Goal: Transaction & Acquisition: Purchase product/service

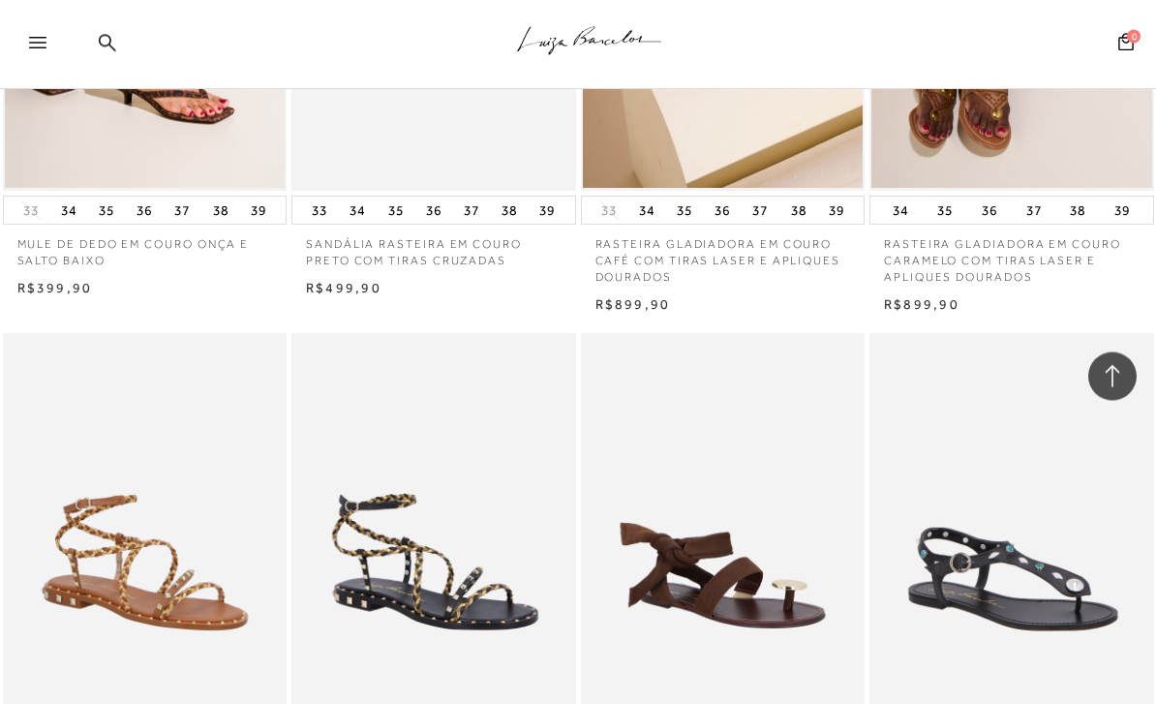
scroll to position [1140, 0]
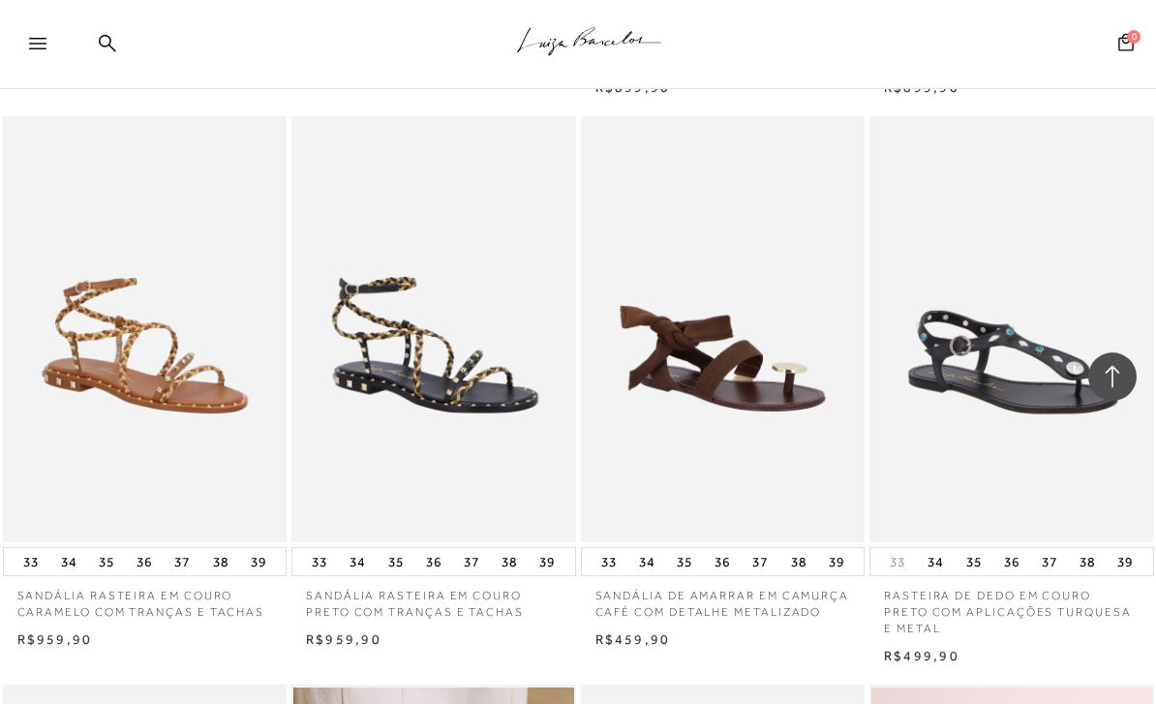
click at [36, 42] on icon at bounding box center [37, 44] width 17 height 12
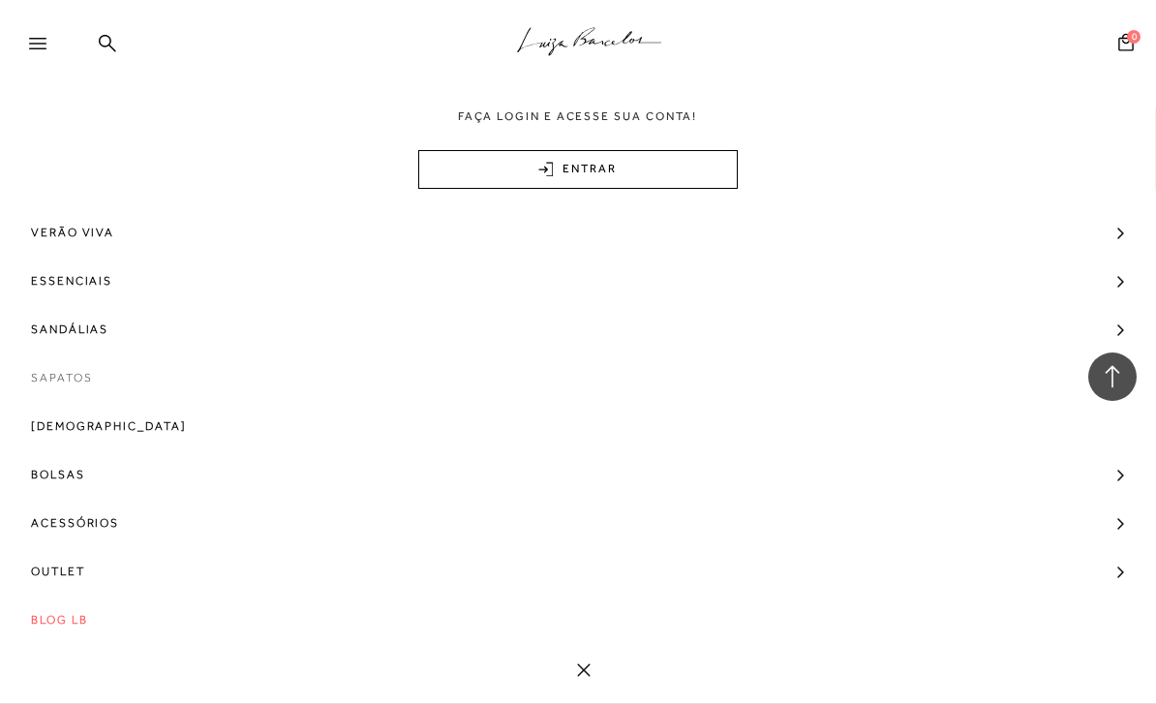
click at [53, 382] on span "Sapatos" at bounding box center [61, 377] width 61 height 48
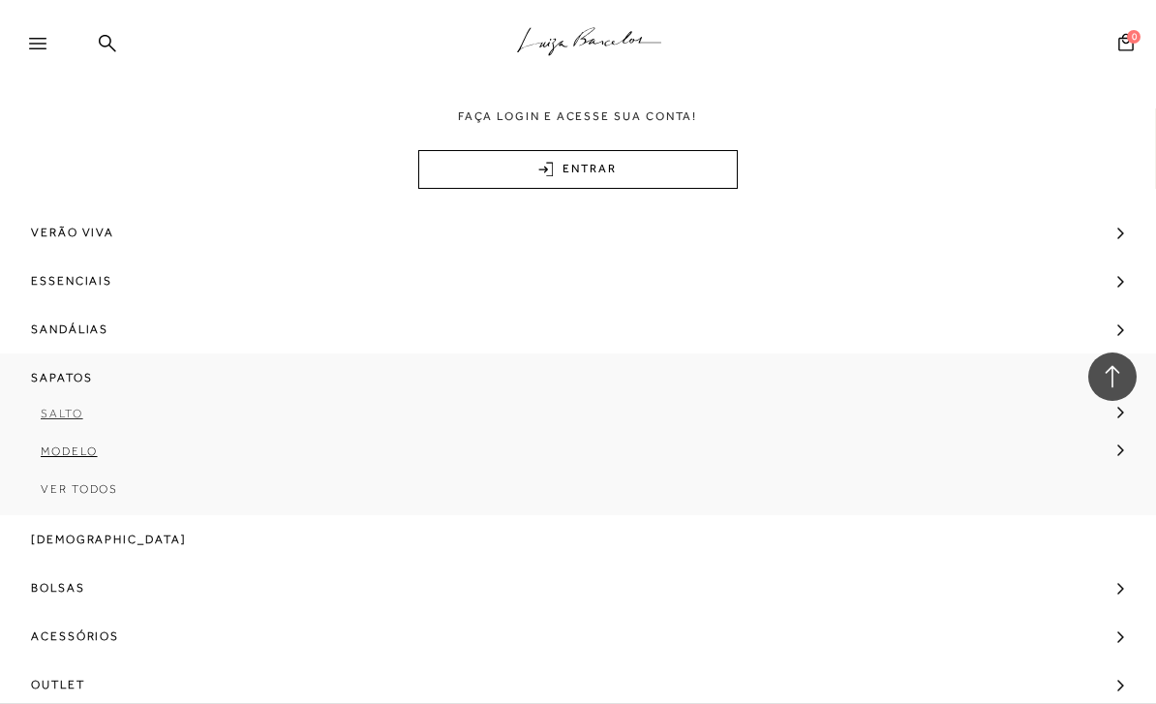
click at [67, 411] on span "Salto" at bounding box center [62, 414] width 43 height 14
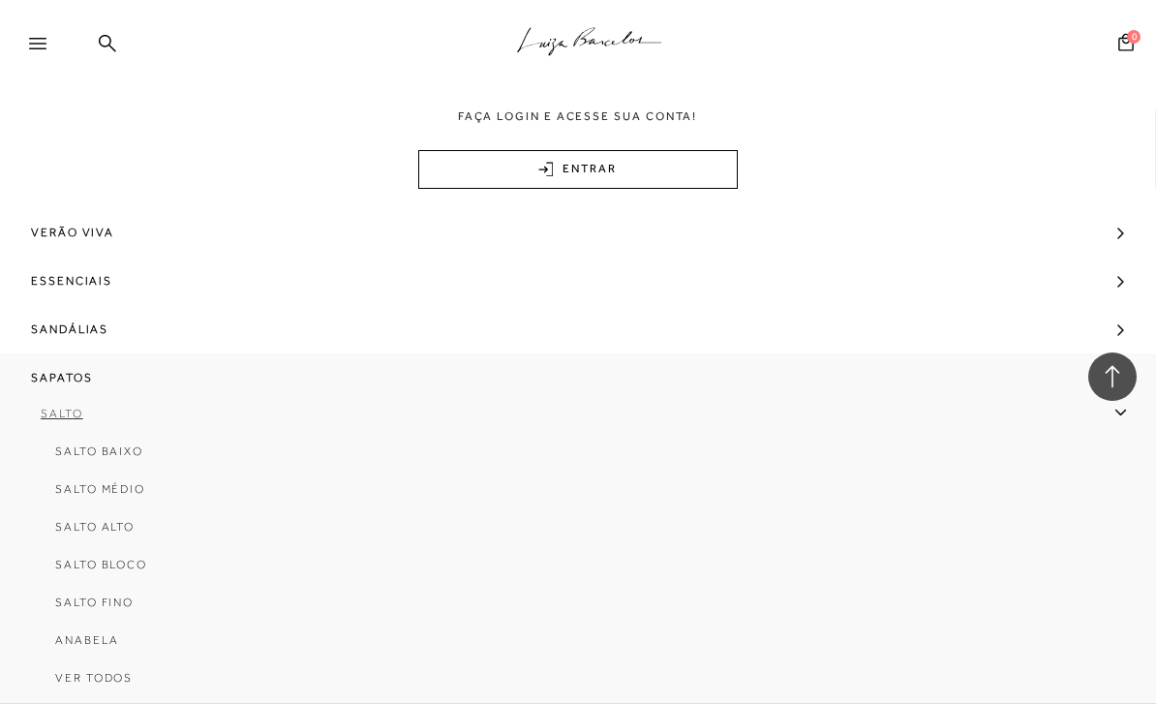
click at [57, 412] on span "Salto" at bounding box center [62, 414] width 43 height 14
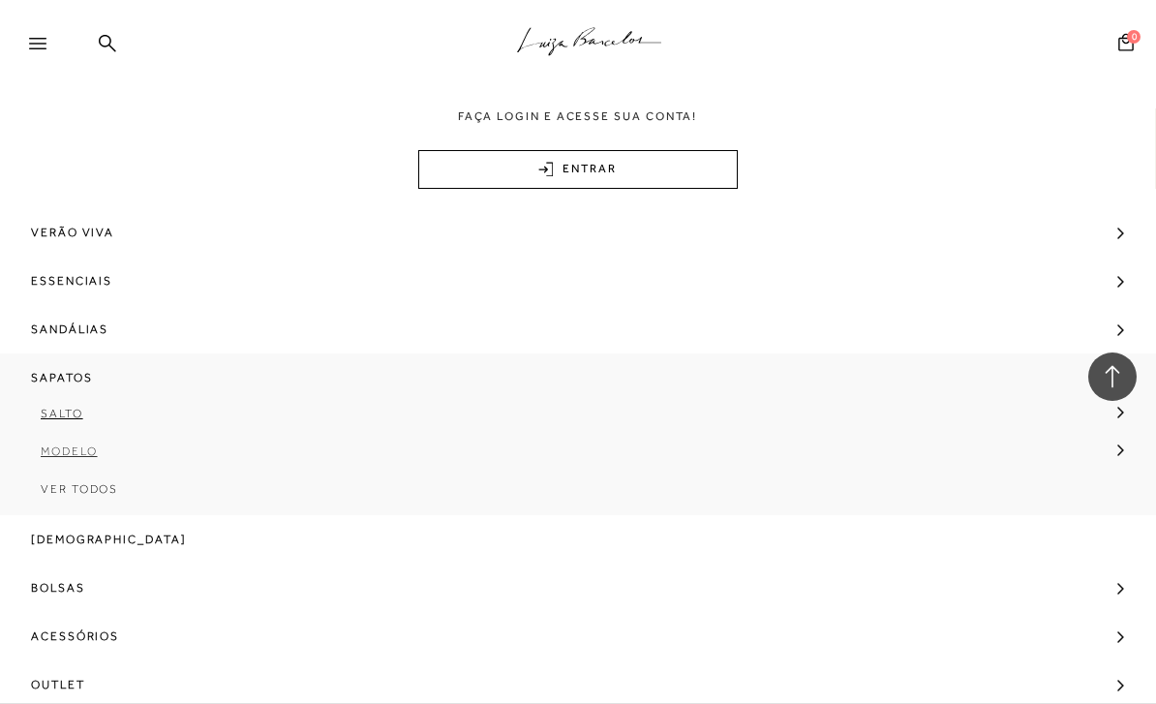
click at [62, 454] on span "Modelo" at bounding box center [69, 451] width 57 height 14
click at [78, 488] on span "Scarpin" at bounding box center [84, 489] width 59 height 14
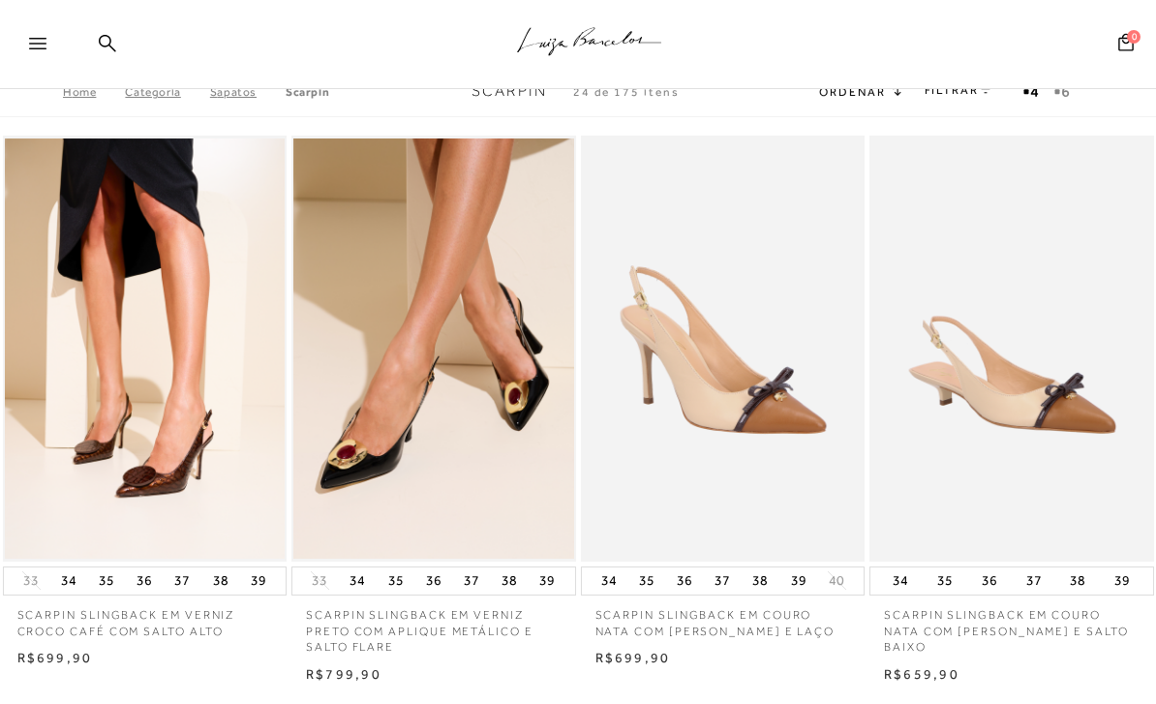
click at [951, 98] on div "FILTRAR" at bounding box center [959, 91] width 68 height 25
click at [946, 89] on link "FILTRAR" at bounding box center [959, 90] width 68 height 14
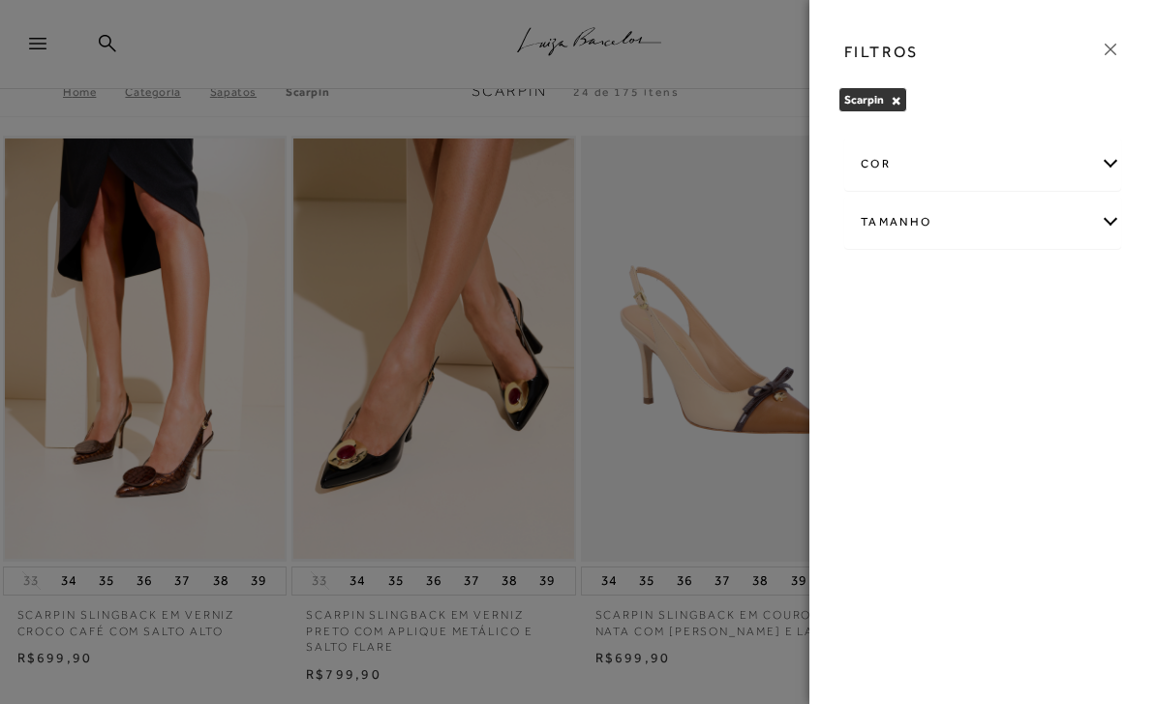
click at [890, 222] on div "Tamanho" at bounding box center [982, 222] width 275 height 51
click at [892, 218] on div "Tamanho" at bounding box center [982, 222] width 275 height 51
click at [1113, 51] on icon at bounding box center [1111, 50] width 12 height 12
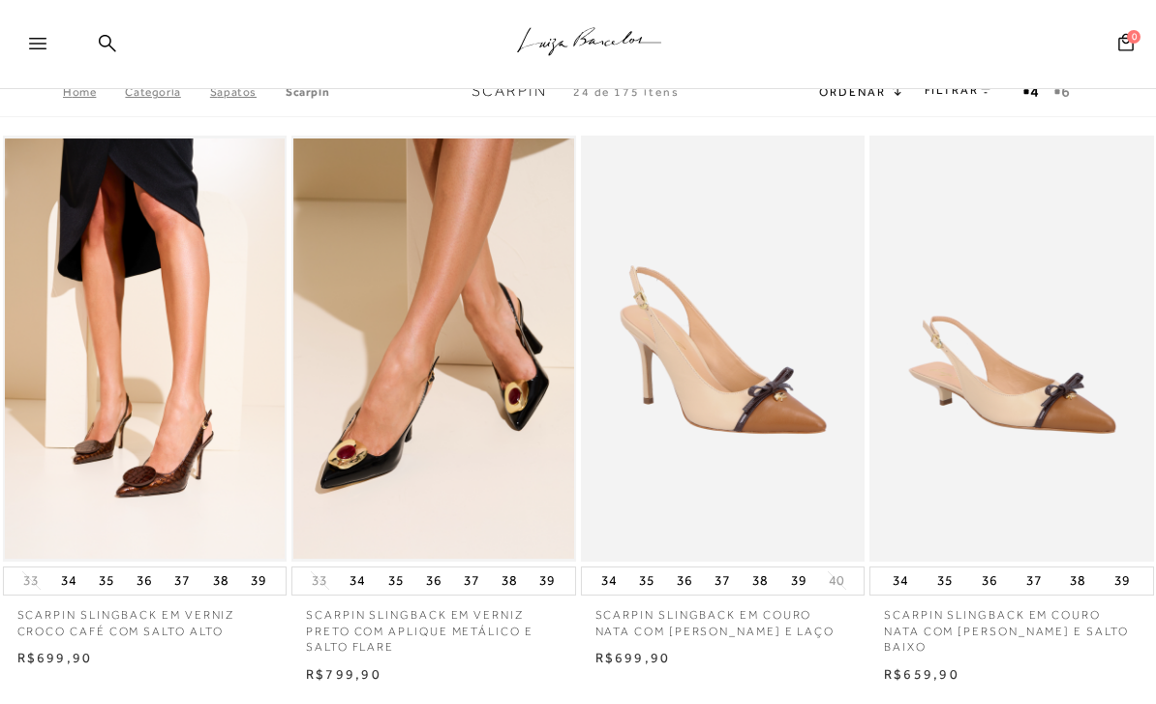
click at [862, 99] on h2 "Ordenar" at bounding box center [859, 90] width 81 height 19
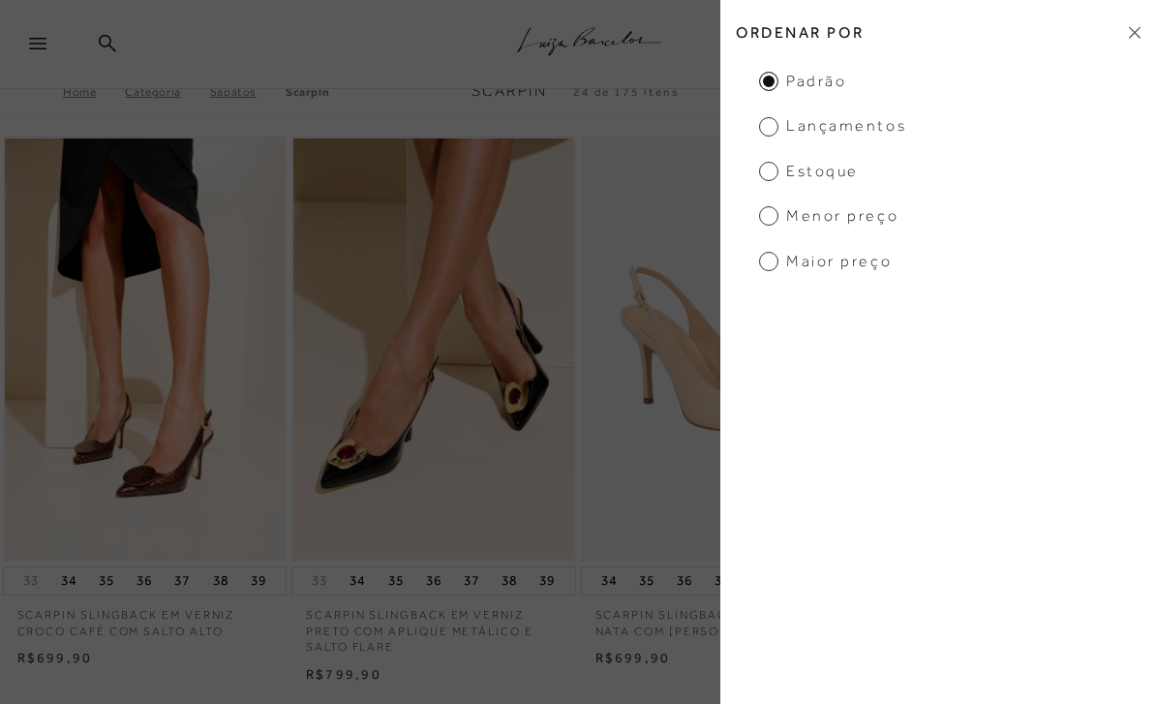
click at [766, 258] on span "Maior preço" at bounding box center [825, 261] width 133 height 21
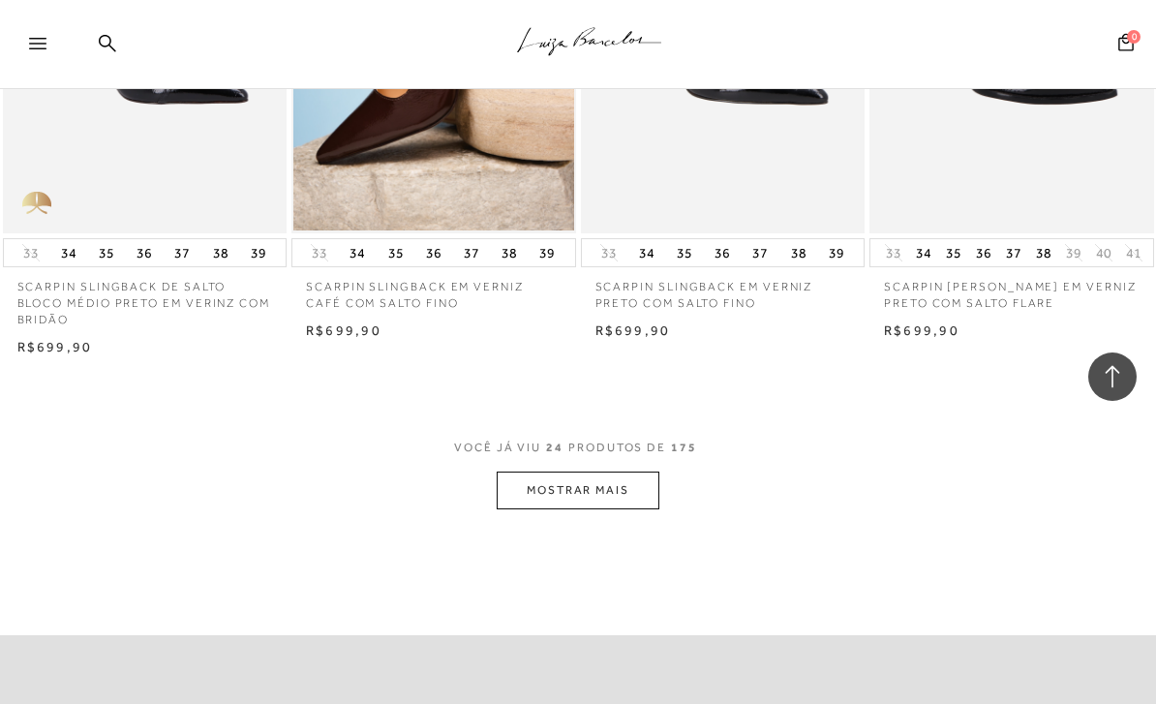
scroll to position [3328, 0]
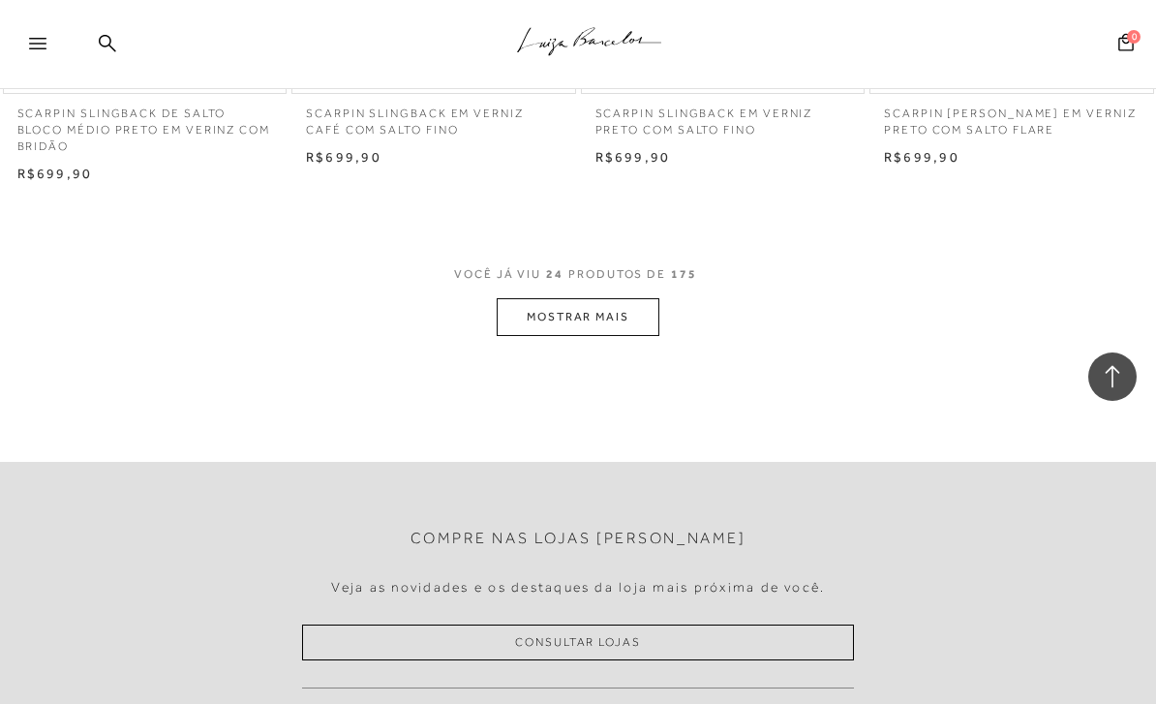
click at [592, 298] on button "MOSTRAR MAIS" at bounding box center [578, 317] width 163 height 38
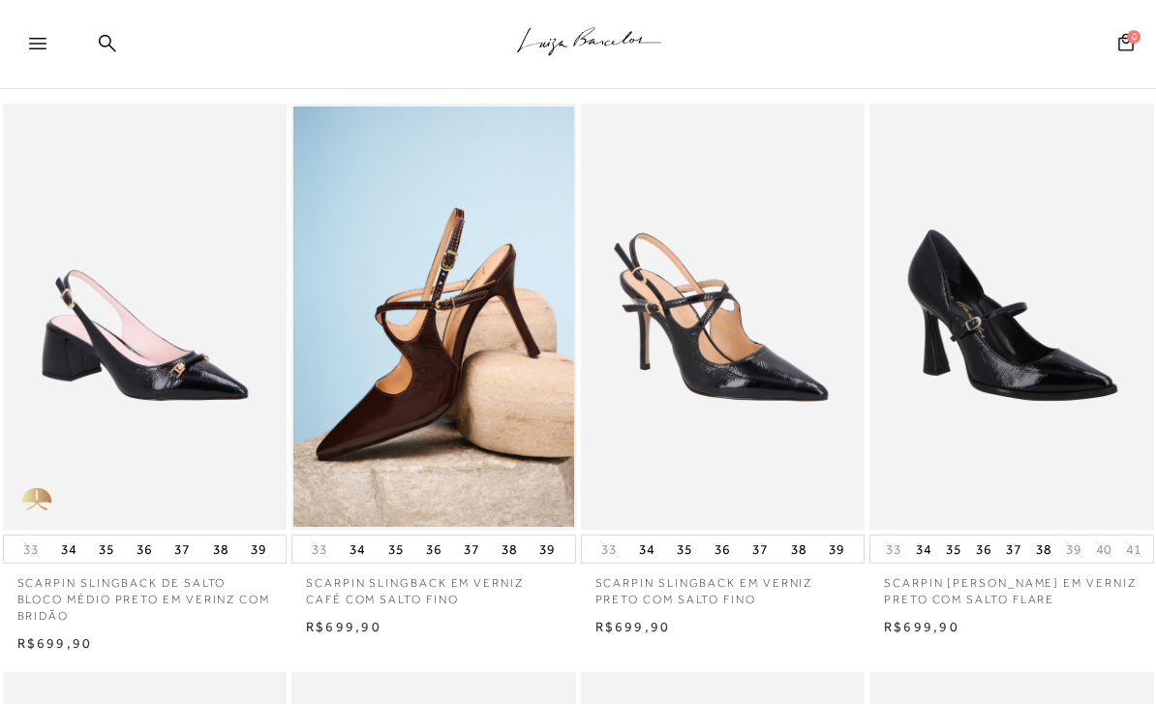
scroll to position [0, 0]
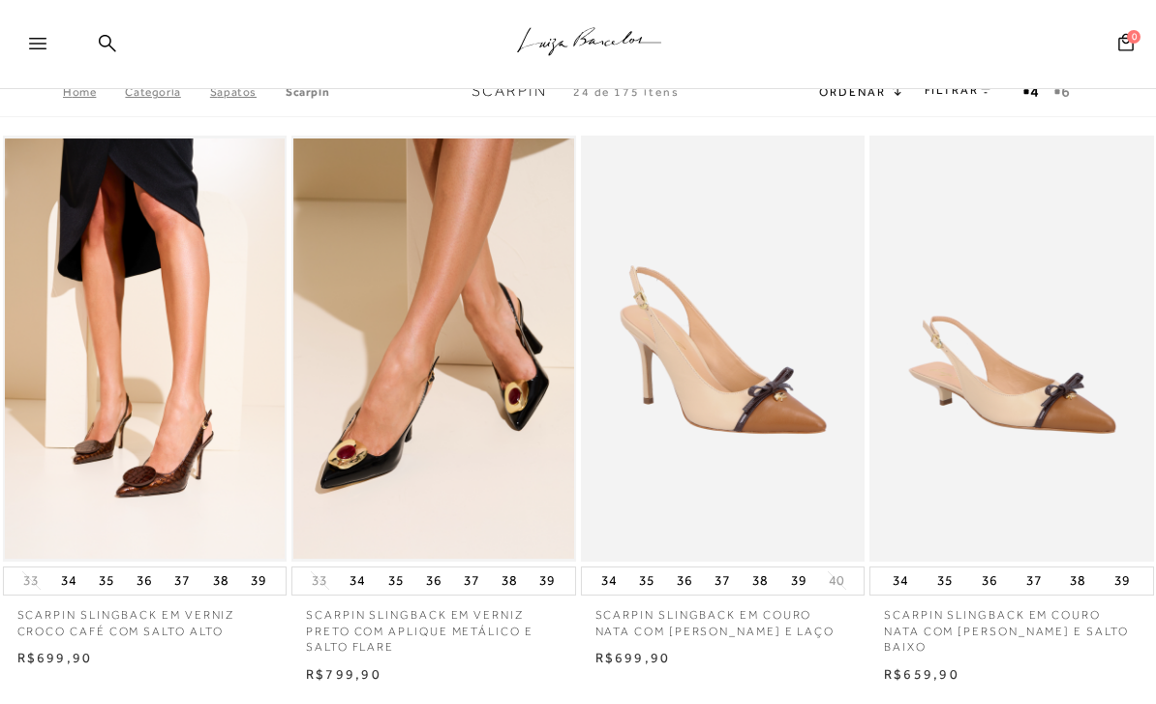
click at [954, 92] on link "FILTRAR" at bounding box center [959, 90] width 68 height 14
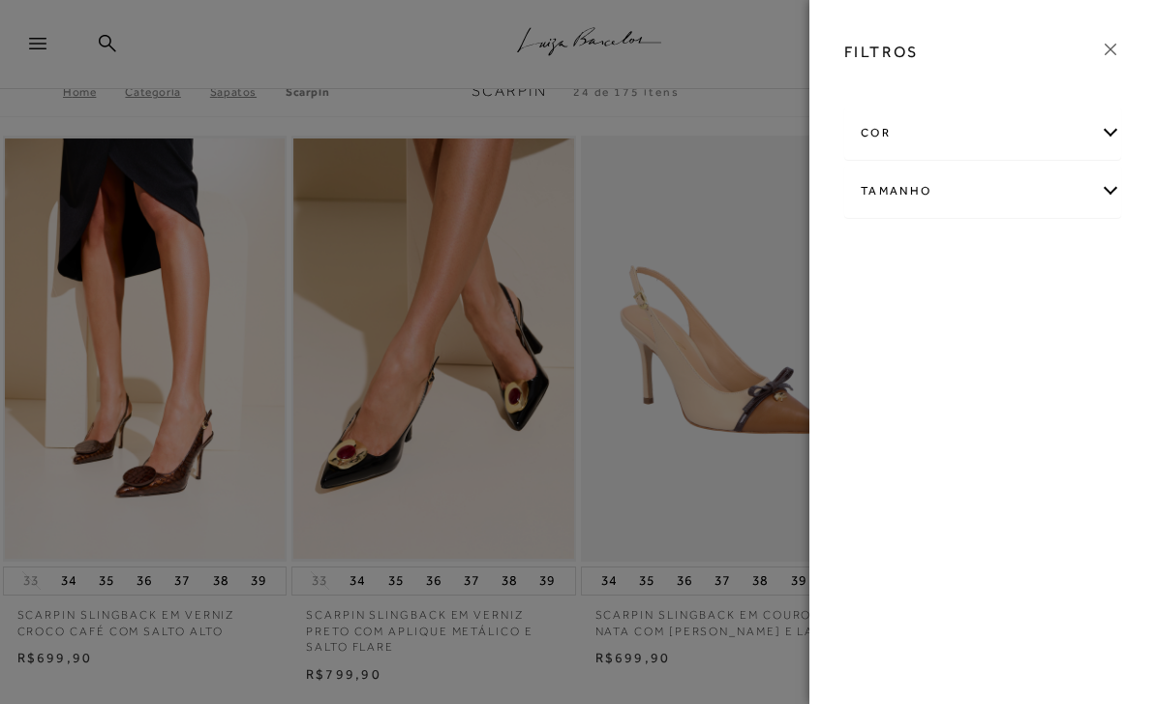
click at [956, 130] on div "cor" at bounding box center [982, 132] width 275 height 51
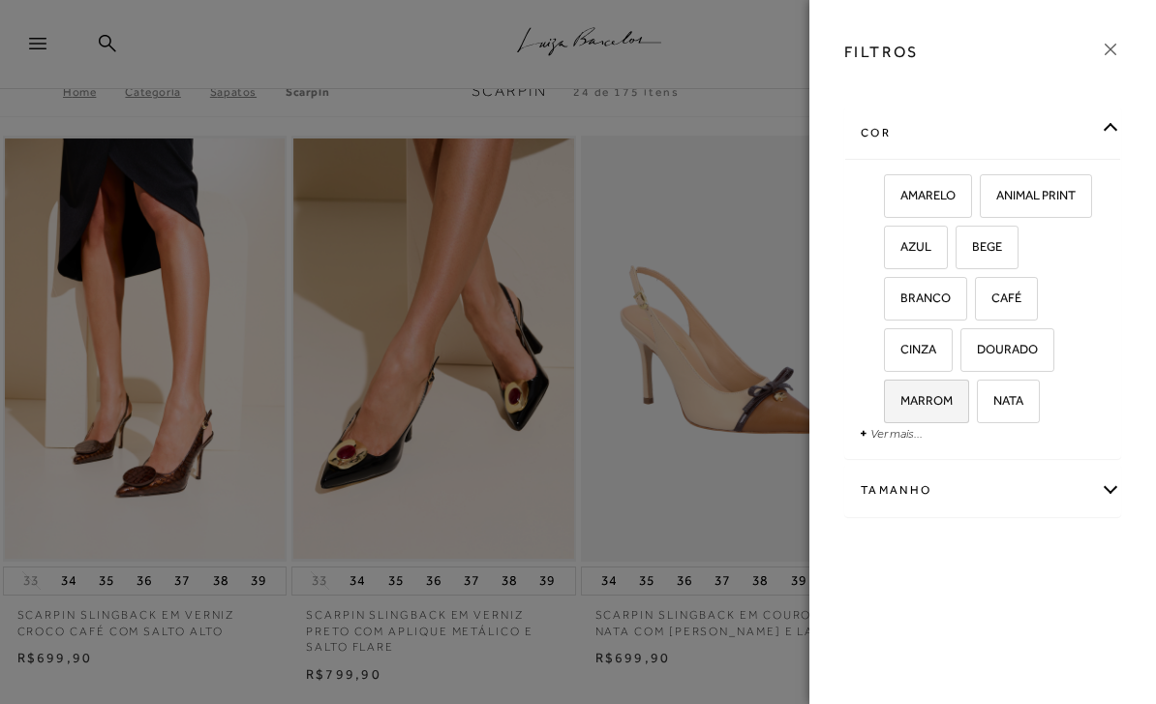
scroll to position [113, 0]
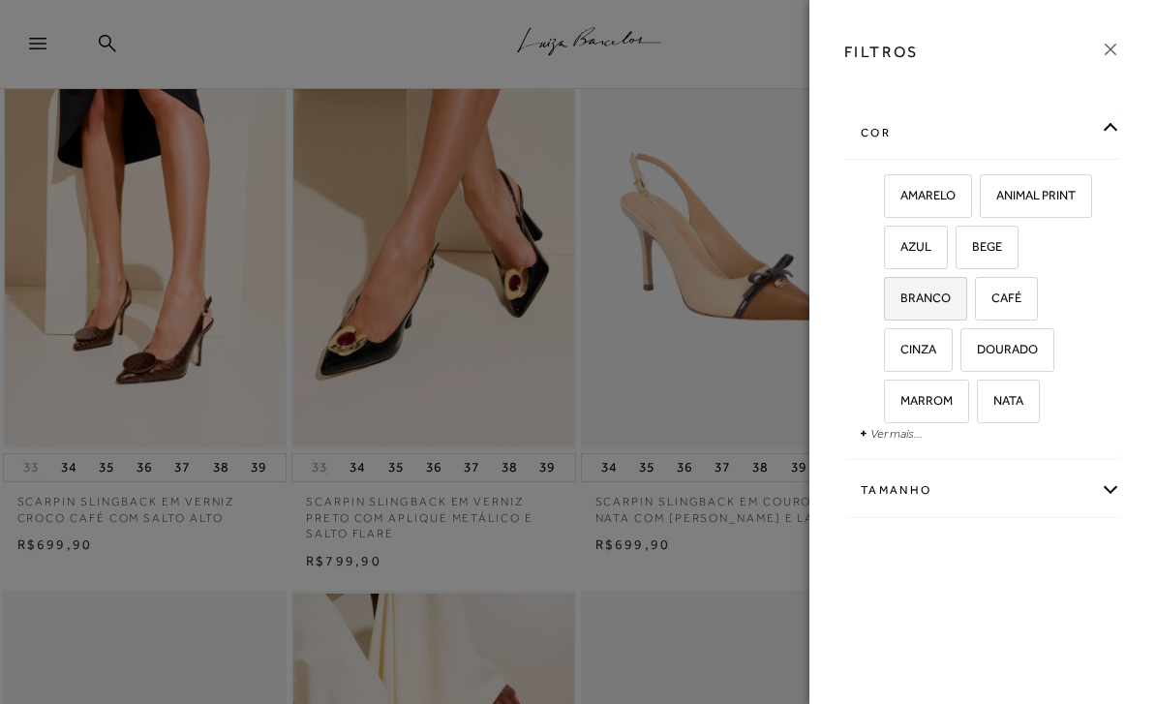
click at [922, 303] on span "BRANCO" at bounding box center [918, 297] width 65 height 15
click at [900, 303] on input "BRANCO" at bounding box center [890, 300] width 19 height 19
checkbox input "true"
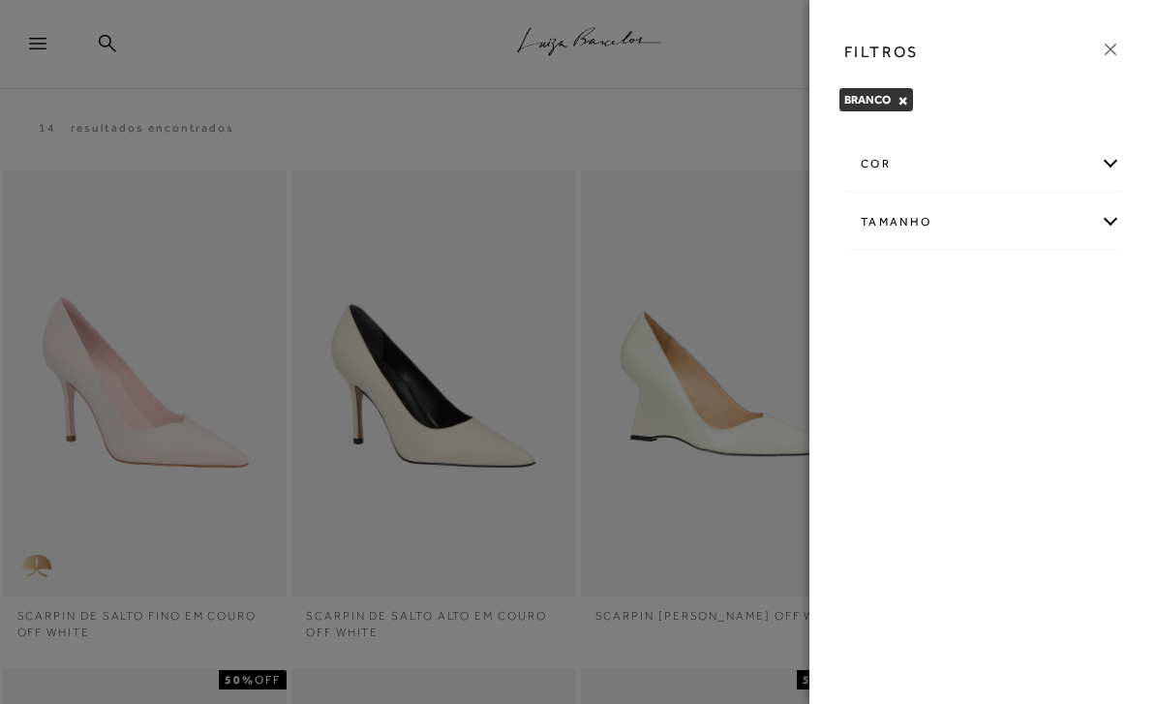
click at [368, 74] on div at bounding box center [578, 352] width 1156 height 704
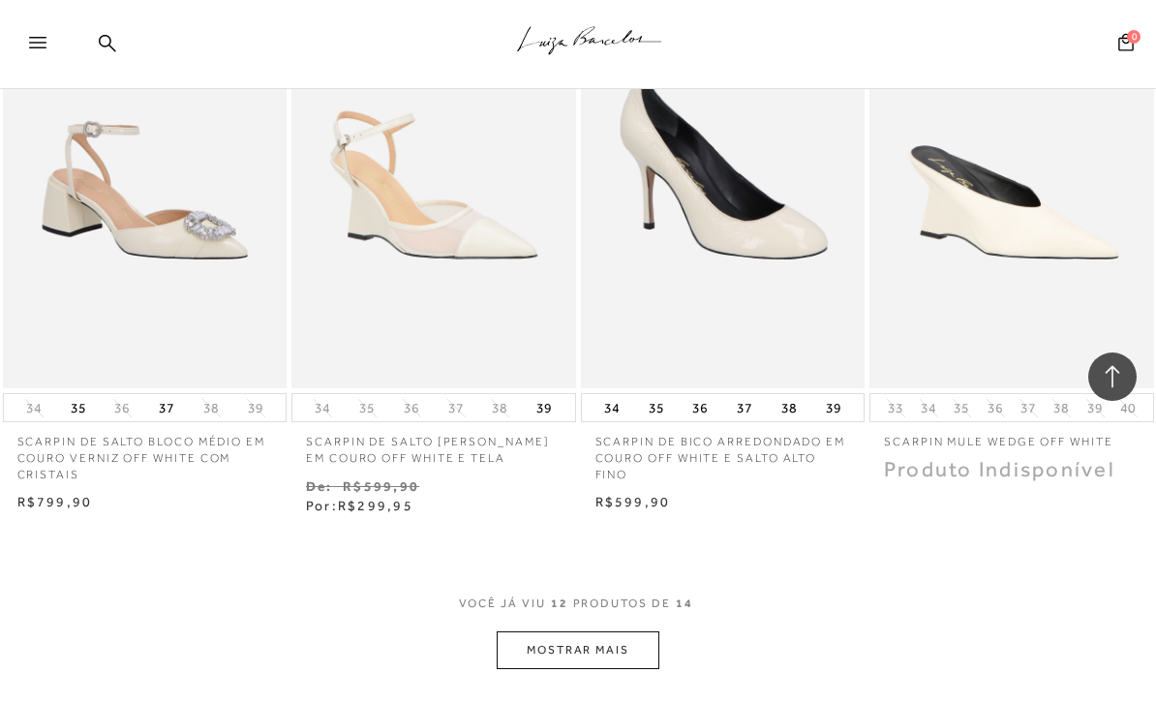
scroll to position [1809, 0]
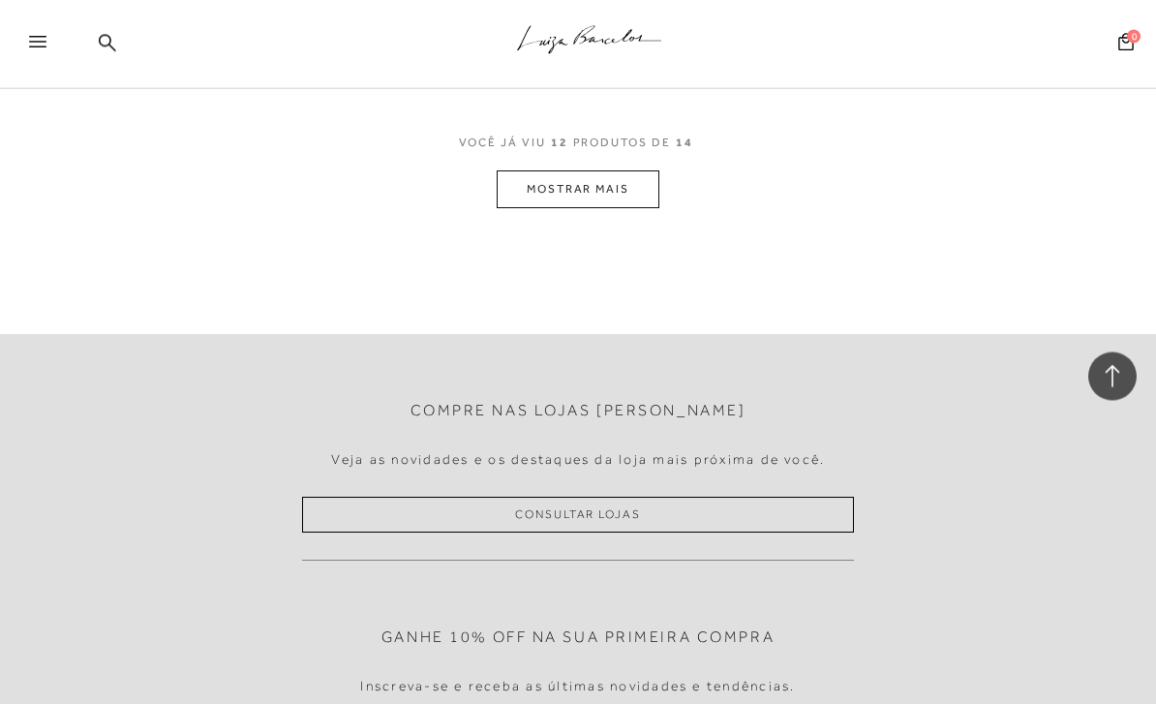
click at [549, 176] on button "MOSTRAR MAIS" at bounding box center [578, 190] width 163 height 38
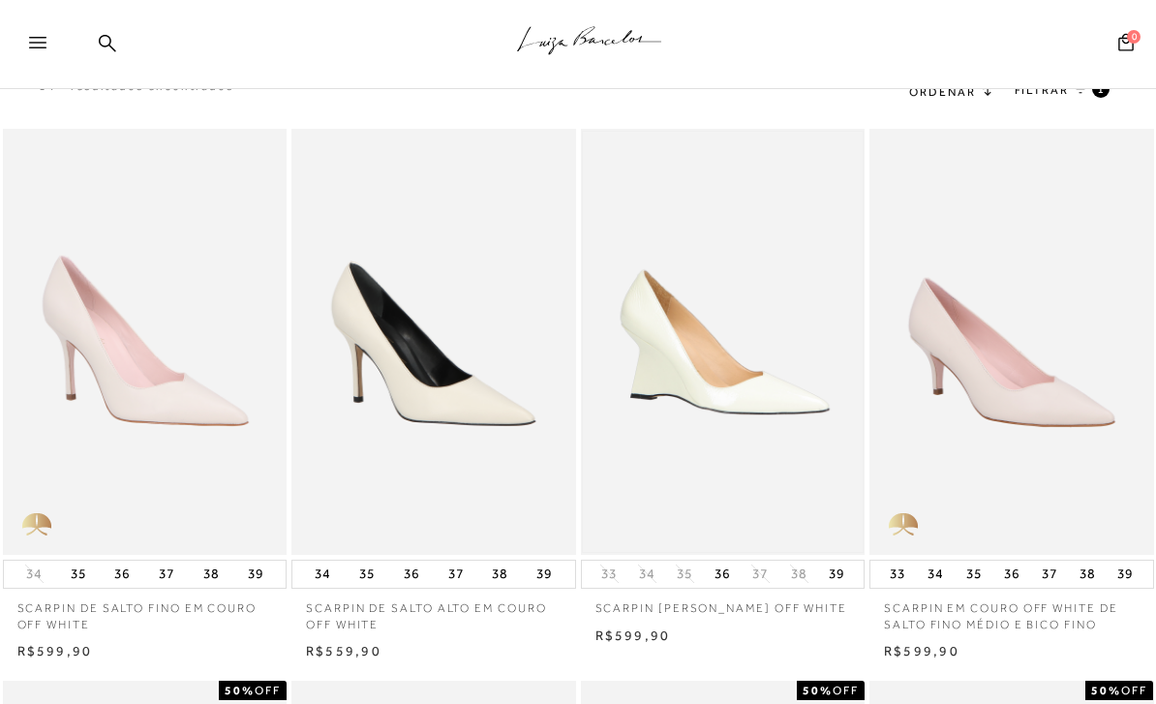
scroll to position [0, 0]
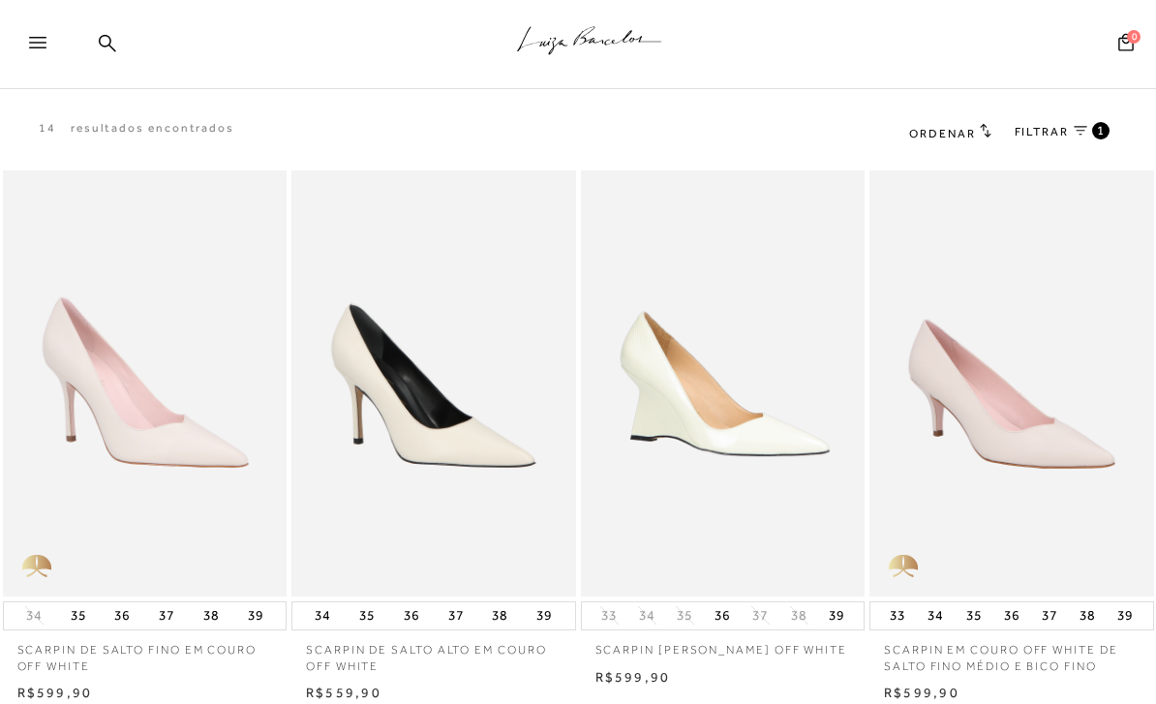
click at [35, 47] on icon at bounding box center [37, 43] width 17 height 12
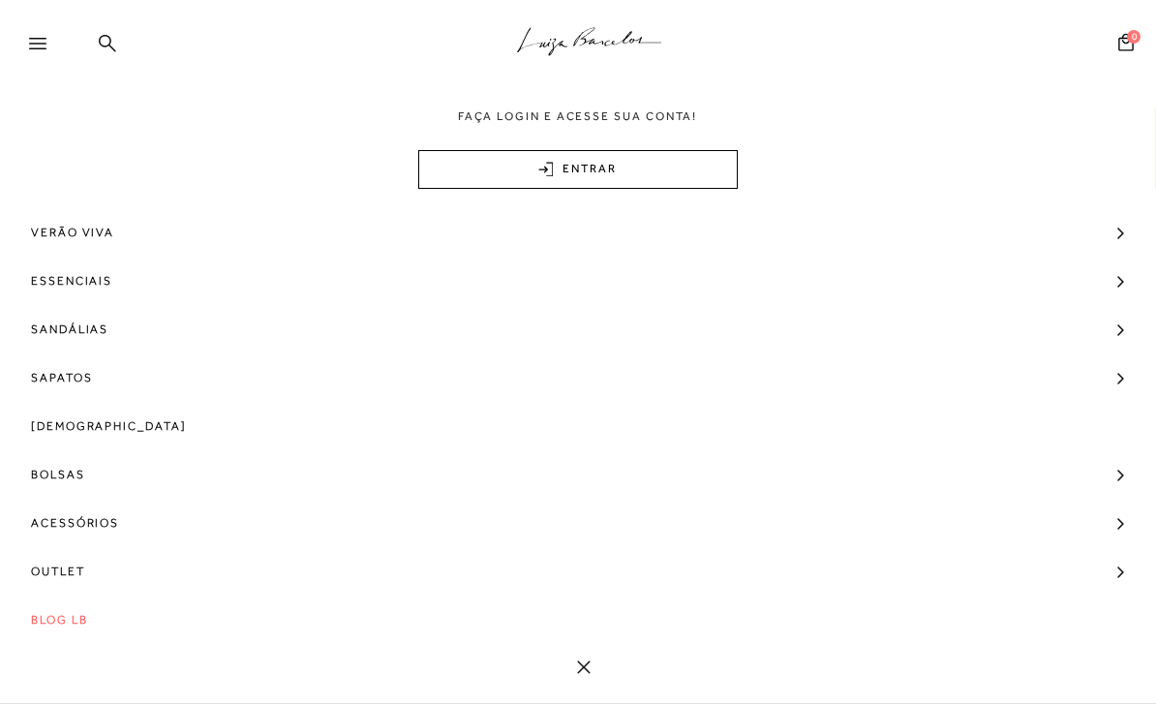
click at [113, 42] on icon at bounding box center [107, 43] width 17 height 18
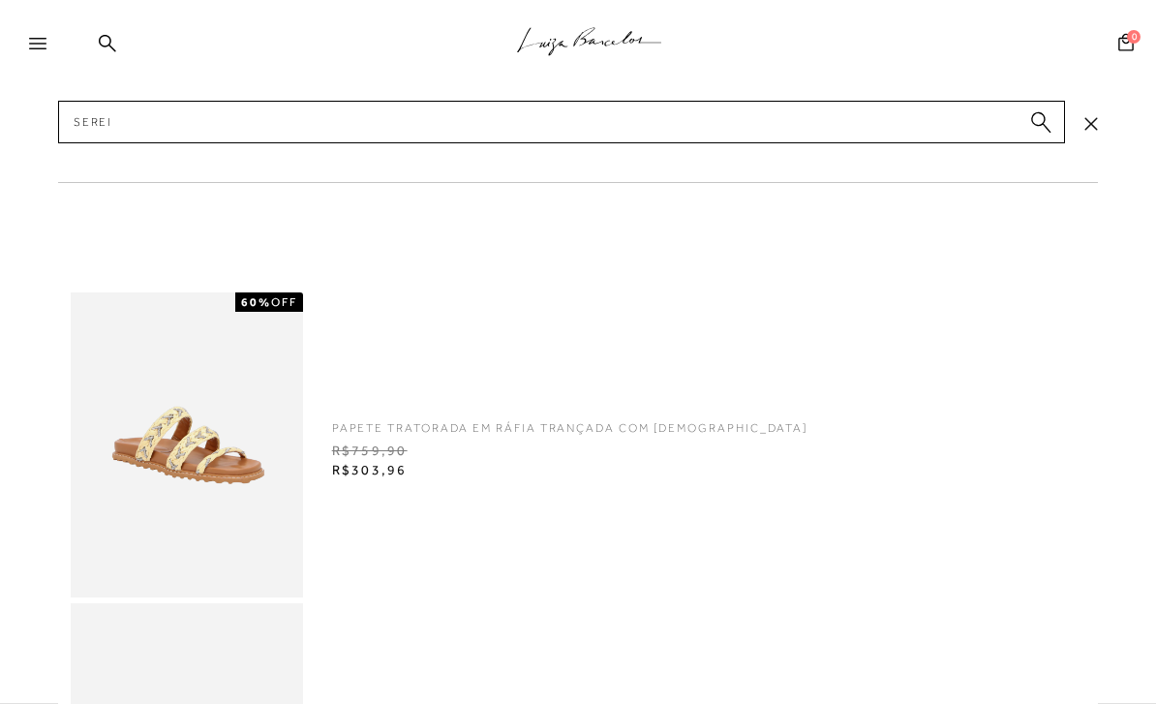
type input "Sereia"
